Goal: Information Seeking & Learning: Learn about a topic

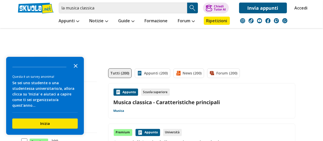
click at [76, 68] on polygon "Close the survey" at bounding box center [76, 66] width 4 height 4
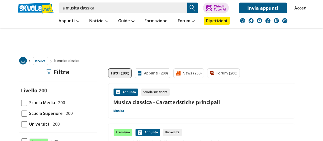
click at [25, 102] on span at bounding box center [24, 103] width 6 height 6
click at [21, 102] on input "Scuola Media 200" at bounding box center [21, 102] width 0 height 0
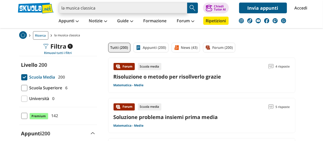
click at [116, 9] on input "la musica classica" at bounding box center [123, 8] width 128 height 11
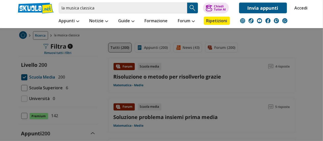
click at [193, 8] on img "Search Button" at bounding box center [192, 8] width 8 height 8
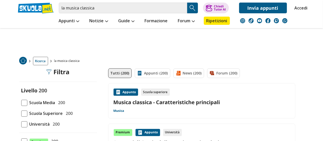
click at [204, 102] on link "Musica classica - Caratteristiche principali" at bounding box center [201, 102] width 176 height 7
